Goal: Transaction & Acquisition: Download file/media

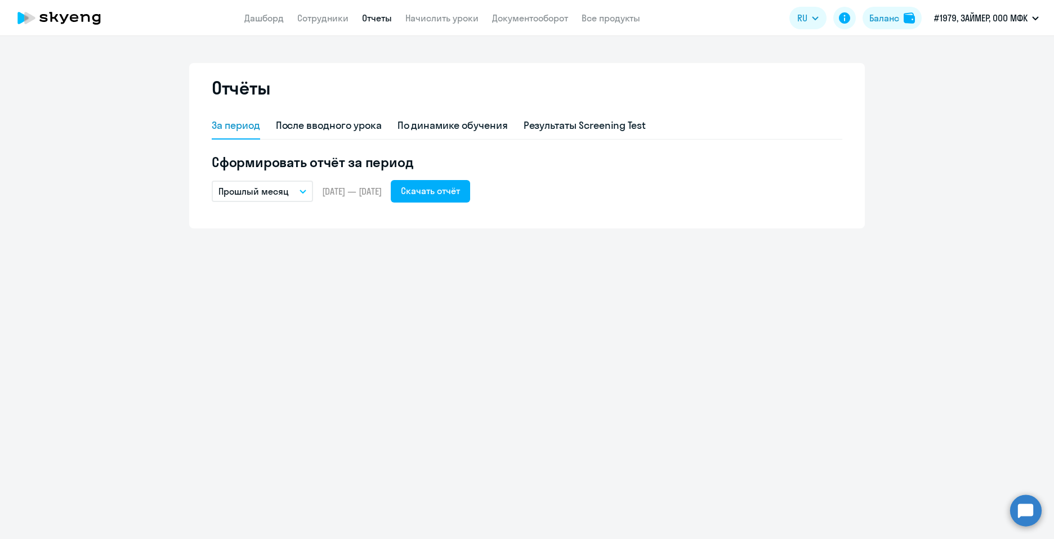
click at [679, 356] on div "Отчёты За период После вводного урока По динамике обучения Результаты Screening…" at bounding box center [527, 287] width 1054 height 503
click at [526, 16] on link "Документооборот" at bounding box center [530, 17] width 76 height 11
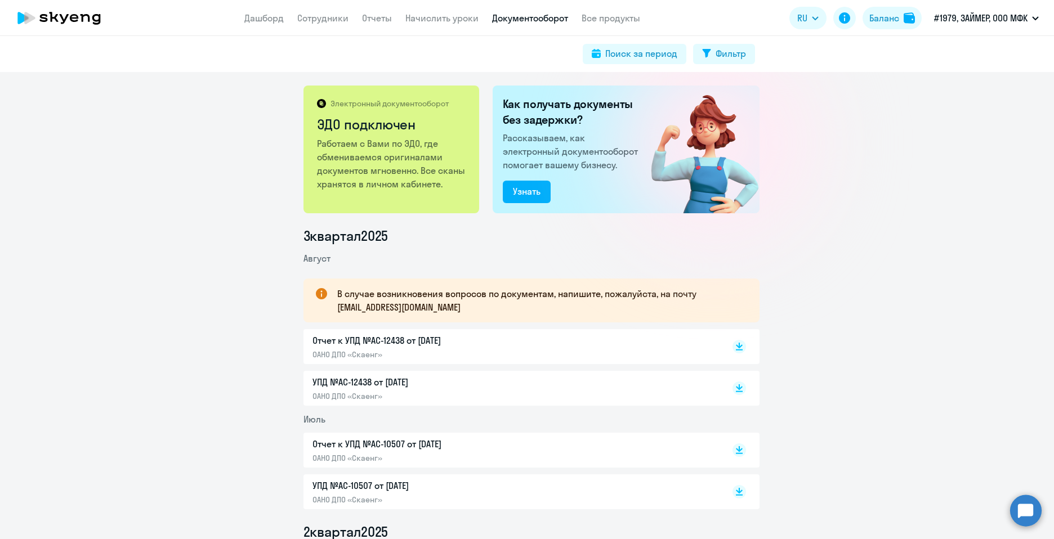
scroll to position [70, 0]
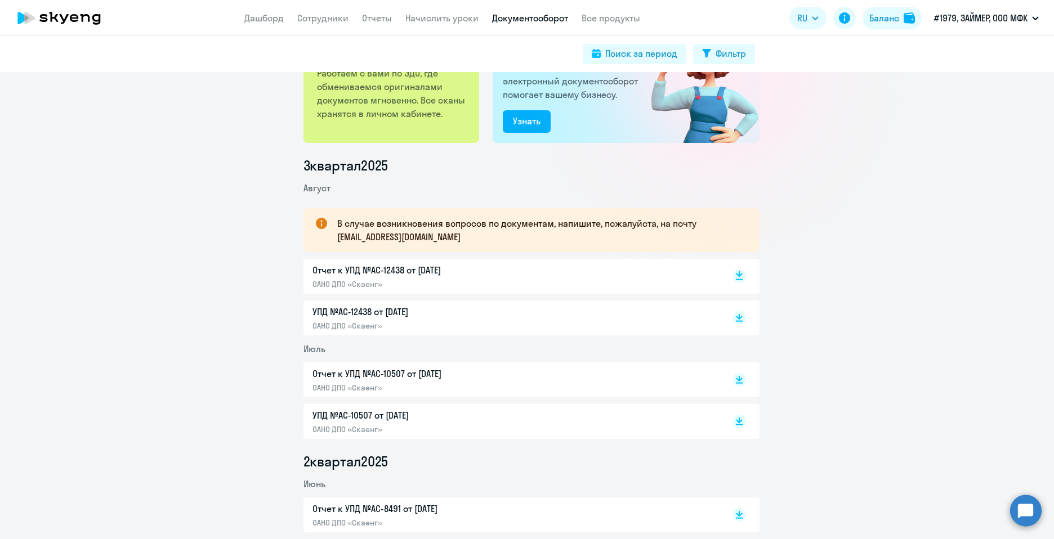
click at [736, 274] on icon at bounding box center [739, 274] width 7 height 6
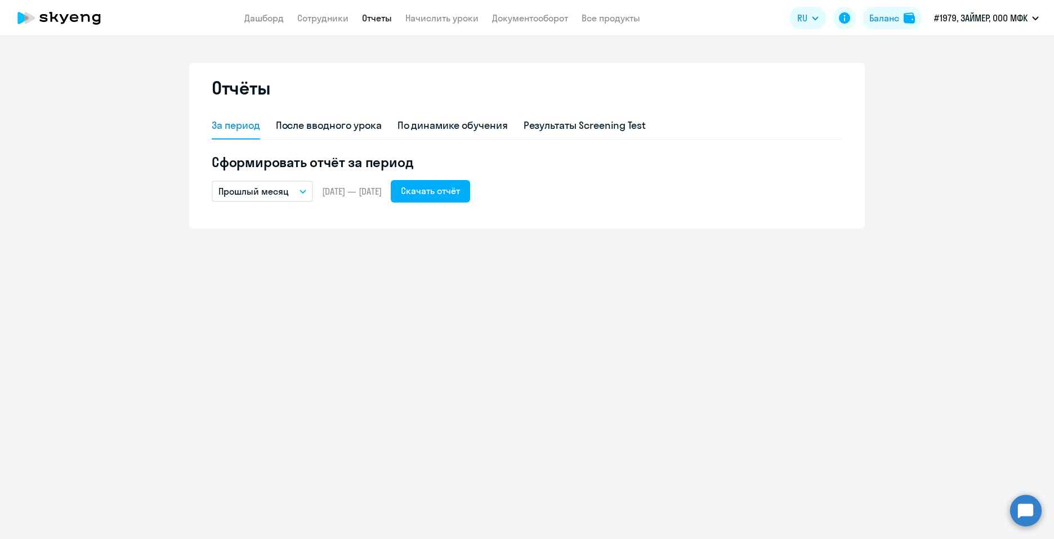
click at [176, 355] on div "Отчёты За период После вводного урока По динамике обучения Результаты Screening…" at bounding box center [527, 287] width 1054 height 503
